Goal: Task Accomplishment & Management: Manage account settings

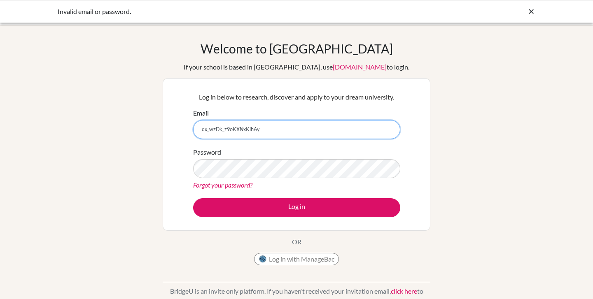
click at [279, 130] on input "dx_wzDk_z9oKXNxKihAy" at bounding box center [296, 129] width 207 height 19
drag, startPoint x: 279, startPoint y: 130, endPoint x: 171, endPoint y: 128, distance: 107.9
click at [171, 128] on div "Log in below to research, discover and apply to your dream university. Email dx…" at bounding box center [297, 154] width 268 height 153
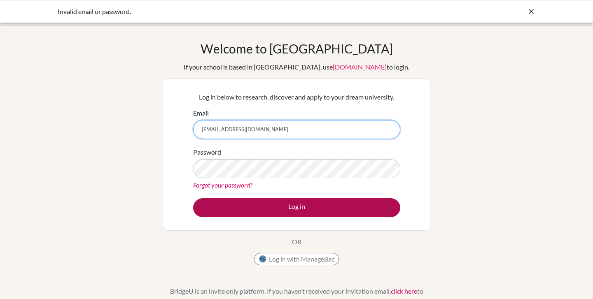
type input "[EMAIL_ADDRESS][DOMAIN_NAME]"
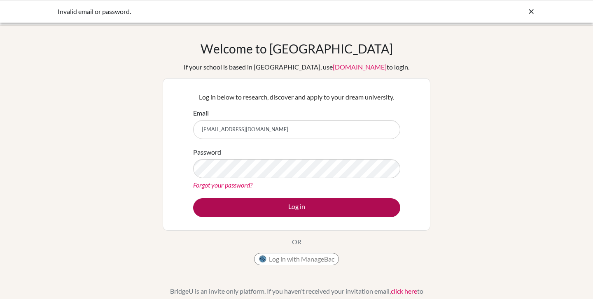
click at [214, 208] on button "Log in" at bounding box center [296, 207] width 207 height 19
click at [263, 206] on button "Log in" at bounding box center [296, 207] width 207 height 19
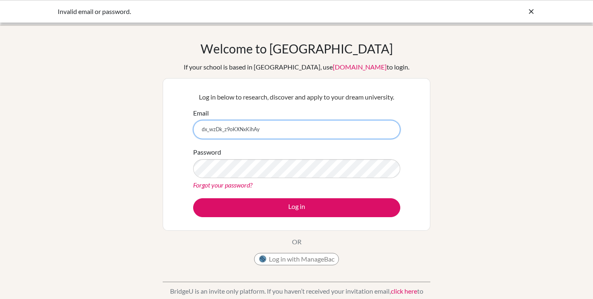
drag, startPoint x: 272, startPoint y: 129, endPoint x: 164, endPoint y: 125, distance: 107.9
click at [164, 125] on div "Log in below to research, discover and apply to your dream university. Email dx…" at bounding box center [297, 154] width 268 height 153
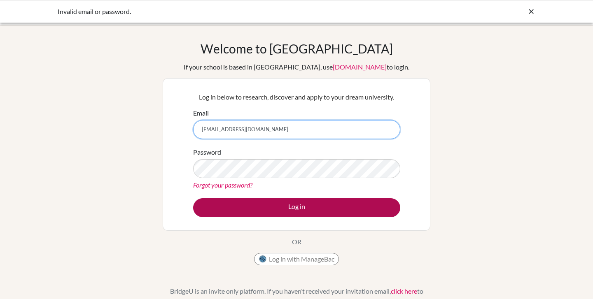
type input "[EMAIL_ADDRESS][DOMAIN_NAME]"
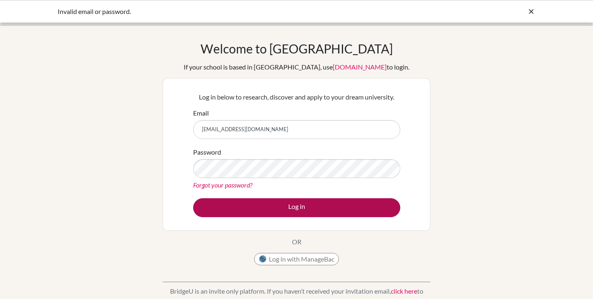
click at [242, 204] on button "Log in" at bounding box center [296, 207] width 207 height 19
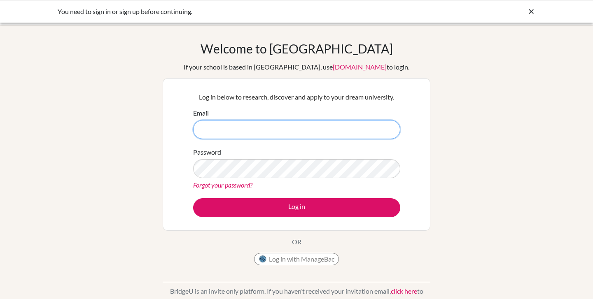
type input "[EMAIL_ADDRESS][DOMAIN_NAME]"
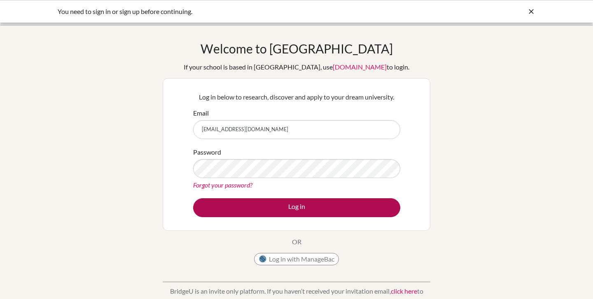
click at [268, 208] on button "Log in" at bounding box center [296, 207] width 207 height 19
click at [262, 203] on button "Log in" at bounding box center [296, 207] width 207 height 19
click at [269, 208] on button "Log in" at bounding box center [296, 207] width 207 height 19
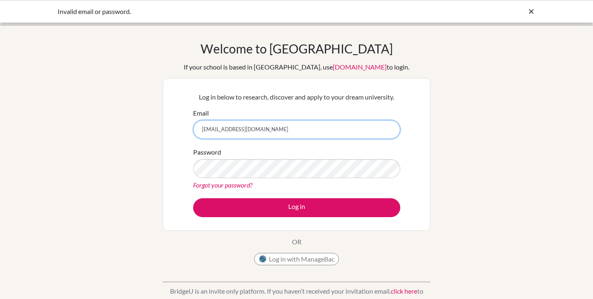
click at [270, 134] on input "[EMAIL_ADDRESS][DOMAIN_NAME]" at bounding box center [296, 129] width 207 height 19
click at [303, 132] on input "dx_wzDk_z9oKXNxKihAy" at bounding box center [296, 129] width 207 height 19
drag, startPoint x: 303, startPoint y: 132, endPoint x: 190, endPoint y: 128, distance: 113.7
click at [190, 128] on div "Log in below to research, discover and apply to your dream university. Email dx…" at bounding box center [296, 154] width 217 height 135
drag, startPoint x: 283, startPoint y: 126, endPoint x: 156, endPoint y: 139, distance: 127.0
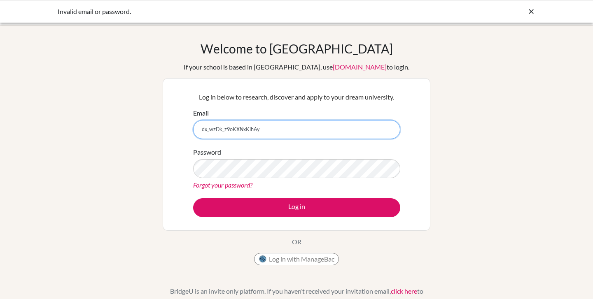
click at [156, 139] on div "Welcome to BridgeU If your school is based in China, use app.bridge-u.com.cn to…" at bounding box center [296, 175] width 593 height 269
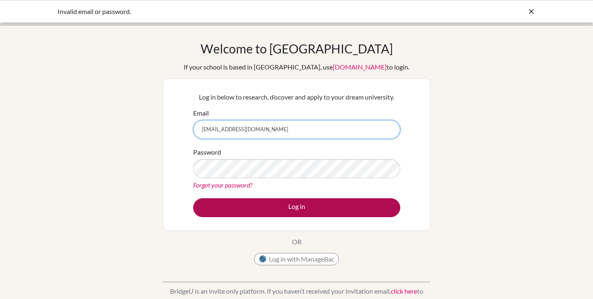
type input "[EMAIL_ADDRESS][DOMAIN_NAME]"
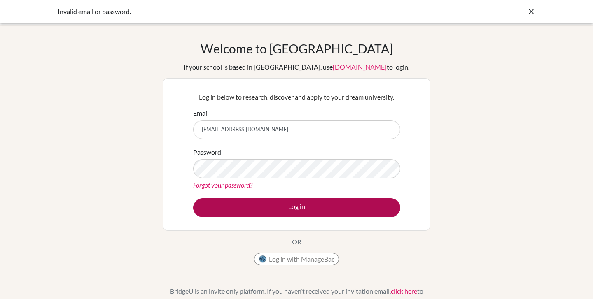
click at [211, 208] on button "Log in" at bounding box center [296, 207] width 207 height 19
click at [315, 204] on button "Log in" at bounding box center [296, 207] width 207 height 19
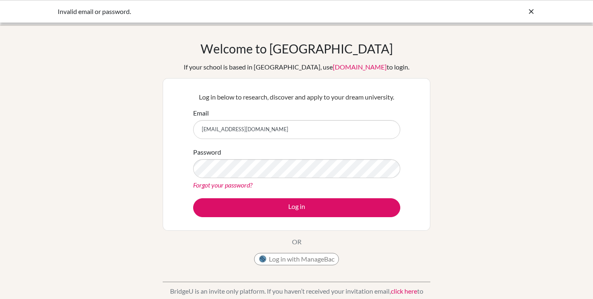
click at [531, 11] on icon at bounding box center [531, 11] width 8 height 8
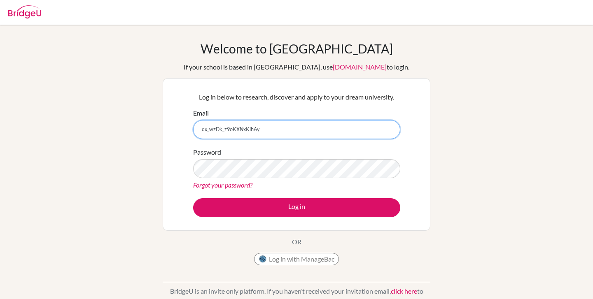
drag, startPoint x: 309, startPoint y: 123, endPoint x: 269, endPoint y: 132, distance: 40.4
click at [270, 132] on input "dx_wzDk_z9oKXNxKihAy" at bounding box center [296, 129] width 207 height 19
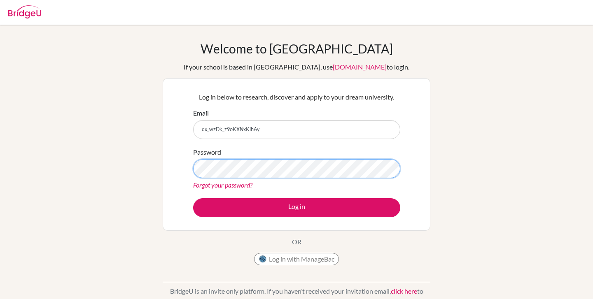
click at [74, 174] on div "Welcome to BridgeU If your school is based in China, use app.bridge-u.com.cn to…" at bounding box center [296, 175] width 593 height 269
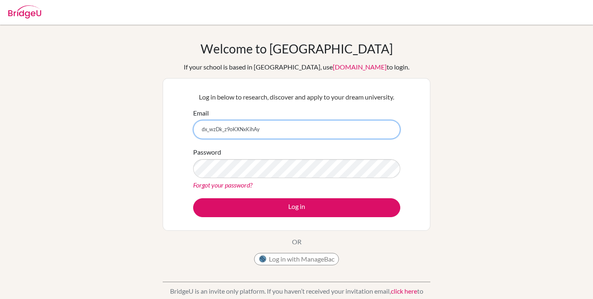
click at [276, 134] on input "dx_wzDk_z9oKXNxKihAy" at bounding box center [296, 129] width 207 height 19
type input "d"
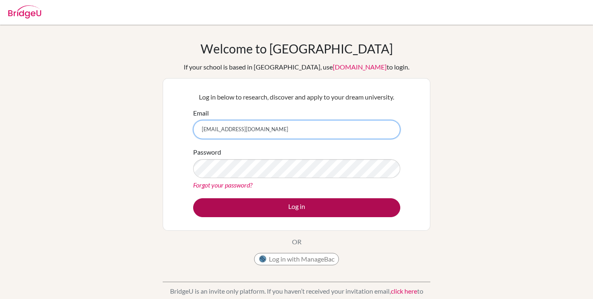
type input "[EMAIL_ADDRESS][DOMAIN_NAME]"
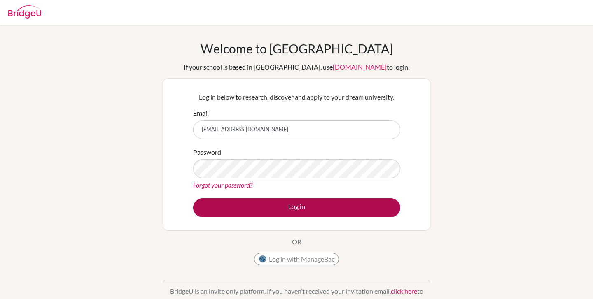
click at [256, 207] on button "Log in" at bounding box center [296, 207] width 207 height 19
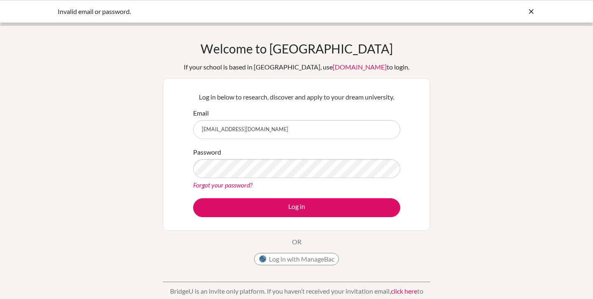
click at [536, 12] on div "Invalid email or password." at bounding box center [296, 11] width 593 height 23
click at [529, 11] on icon at bounding box center [531, 11] width 8 height 8
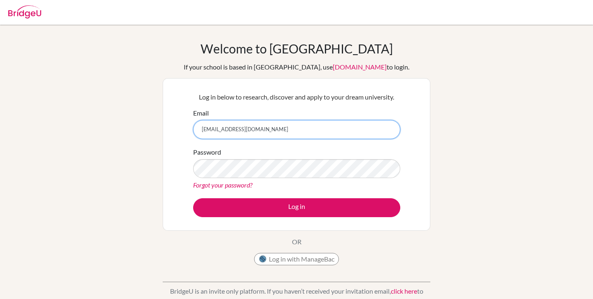
click at [278, 126] on input "btbagi@icloud.com" at bounding box center [296, 129] width 207 height 19
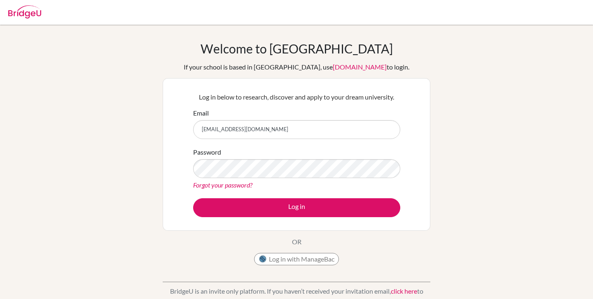
click at [284, 218] on div "Log in below to research, discover and apply to your dream university. Email bt…" at bounding box center [296, 154] width 217 height 135
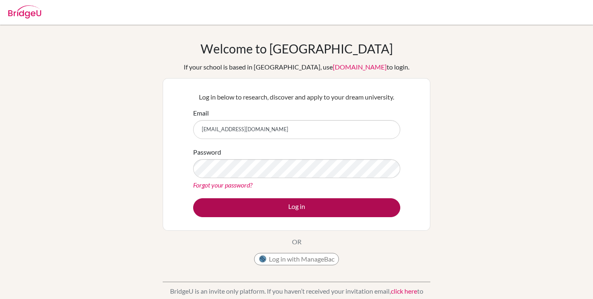
click at [280, 207] on button "Log in" at bounding box center [296, 207] width 207 height 19
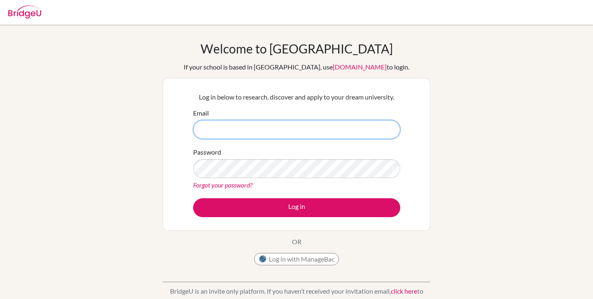
type input "[EMAIL_ADDRESS][DOMAIN_NAME]"
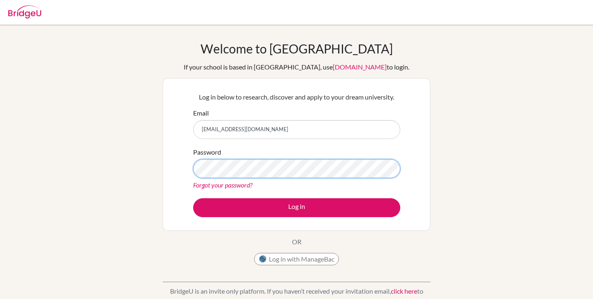
click at [296, 207] on button "Log in" at bounding box center [296, 207] width 207 height 19
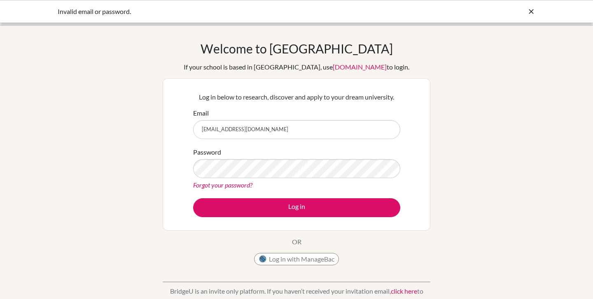
click at [210, 184] on link "Forgot your password?" at bounding box center [222, 185] width 59 height 8
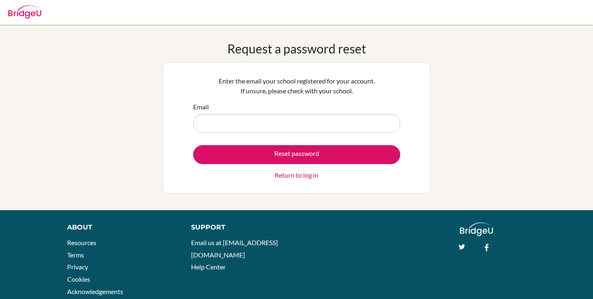
click at [230, 120] on input "Email" at bounding box center [296, 123] width 207 height 19
type input "btbagi"
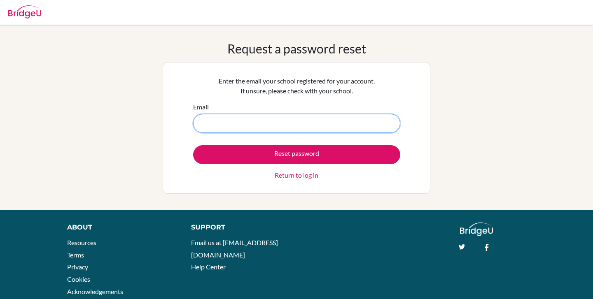
type input "[EMAIL_ADDRESS][DOMAIN_NAME]"
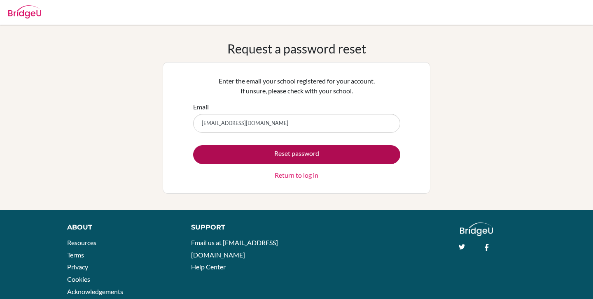
click at [229, 154] on button "Reset password" at bounding box center [296, 154] width 207 height 19
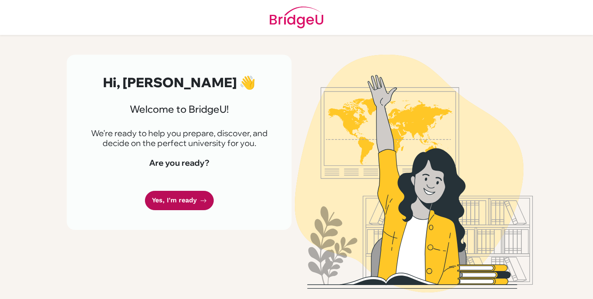
click at [164, 200] on link "Yes, I'm ready" at bounding box center [179, 200] width 69 height 19
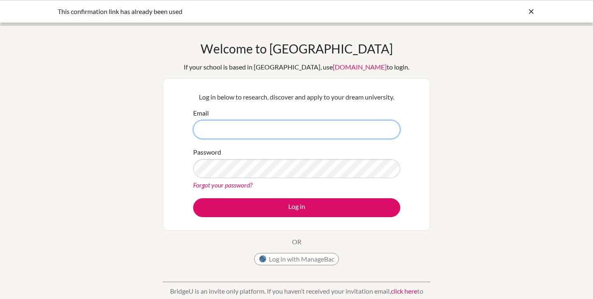
type input "[EMAIL_ADDRESS][DOMAIN_NAME]"
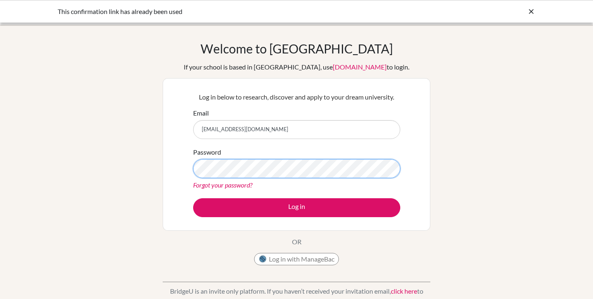
click at [296, 207] on button "Log in" at bounding box center [296, 207] width 207 height 19
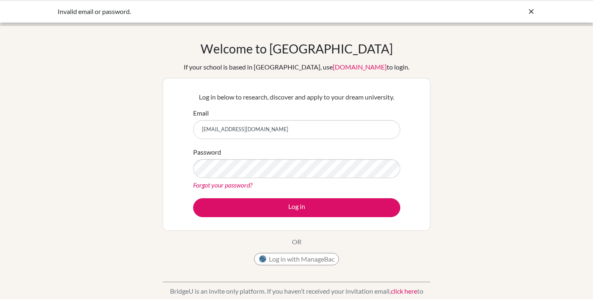
click at [218, 187] on link "Forgot your password?" at bounding box center [222, 185] width 59 height 8
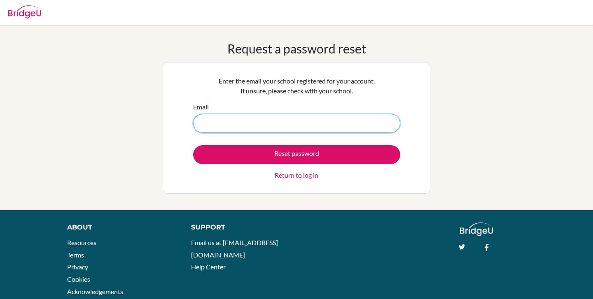
type input "[EMAIL_ADDRESS][DOMAIN_NAME]"
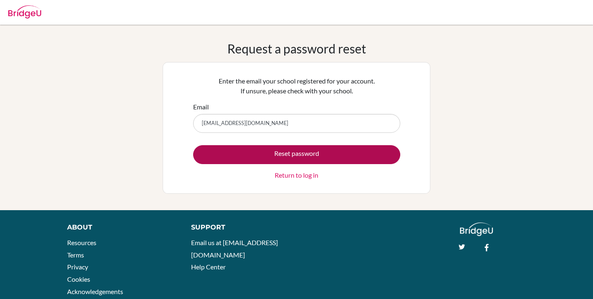
click at [236, 152] on button "Reset password" at bounding box center [296, 154] width 207 height 19
